Goal: Obtain resource: Obtain resource

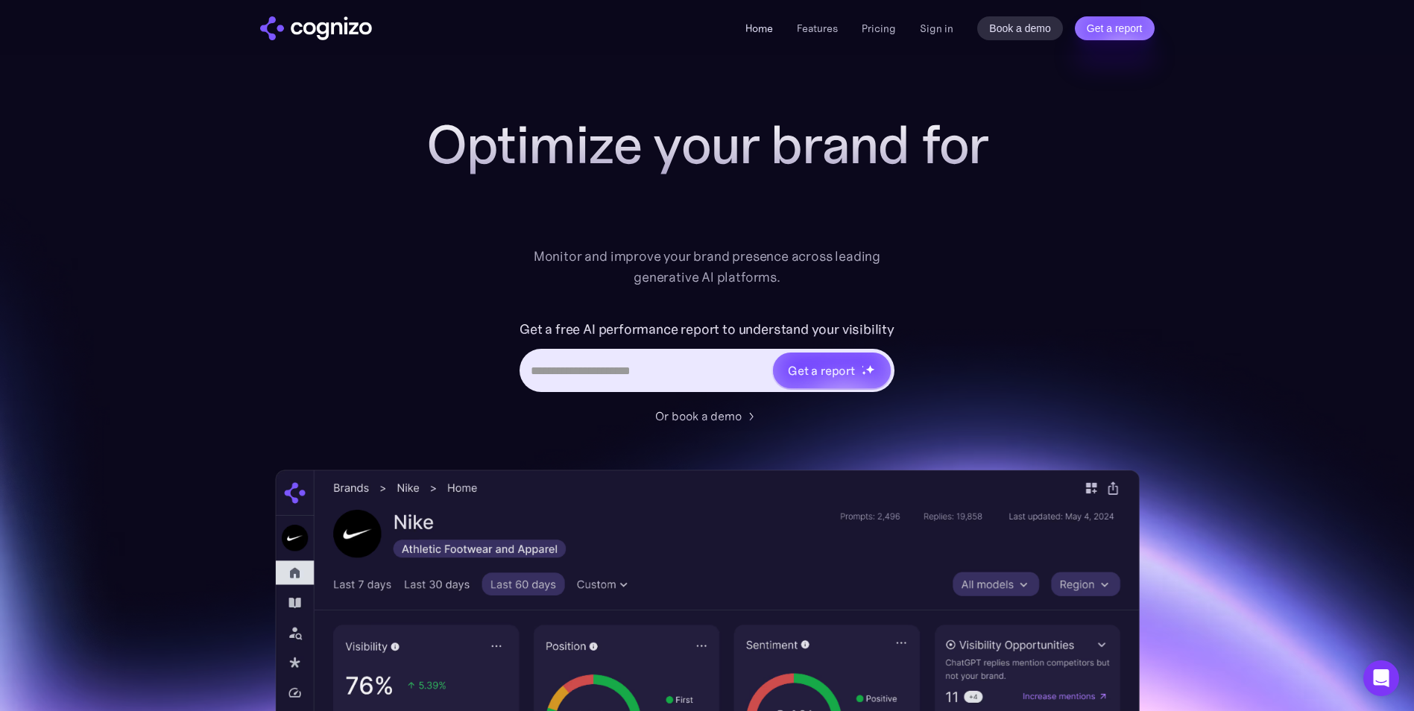
click at [760, 31] on link "Home" at bounding box center [759, 28] width 28 height 13
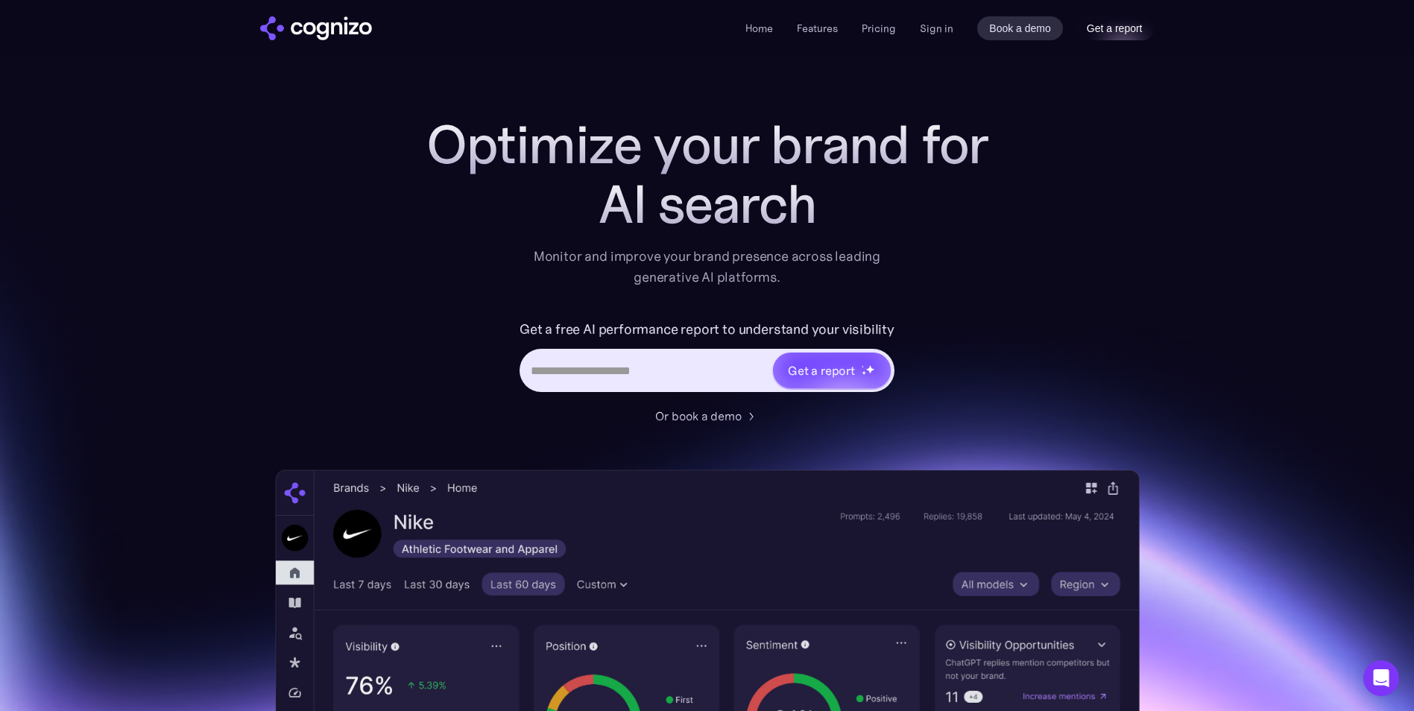
click at [1122, 30] on link "Get a report" at bounding box center [1115, 28] width 80 height 24
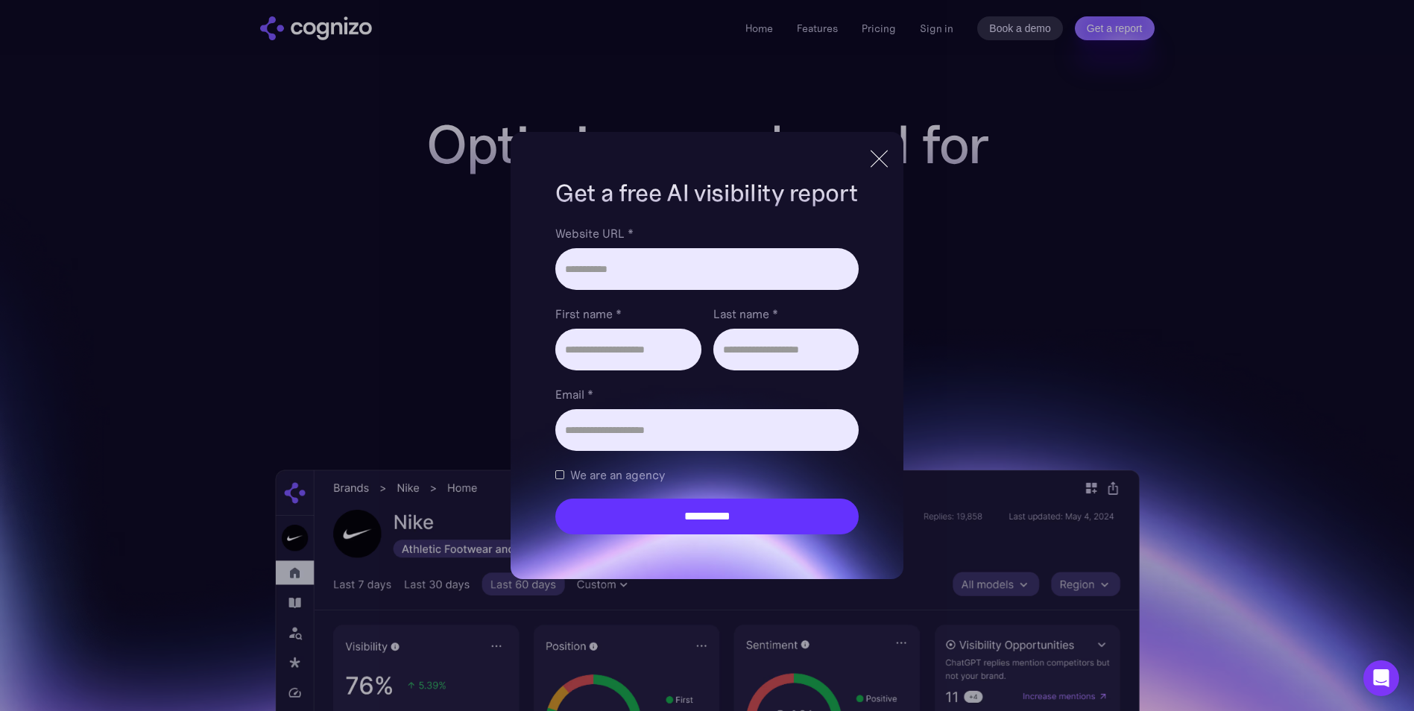
click at [877, 155] on div at bounding box center [879, 158] width 17 height 17
